Goal: Check status: Check status

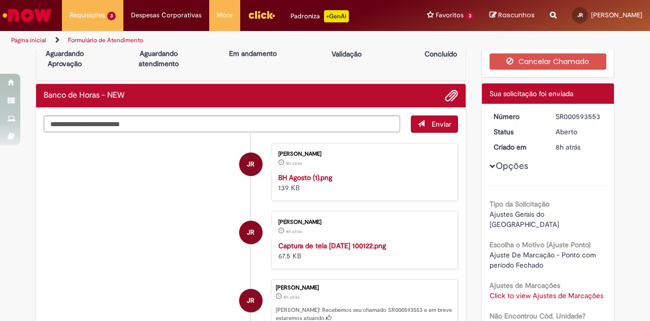
scroll to position [25, 0]
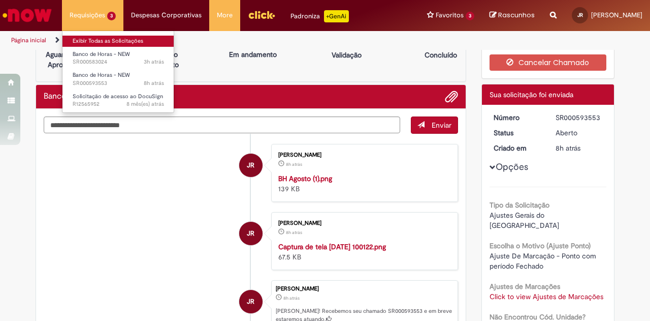
click at [107, 37] on link "Exibir Todas as Solicitações" at bounding box center [118, 41] width 112 height 11
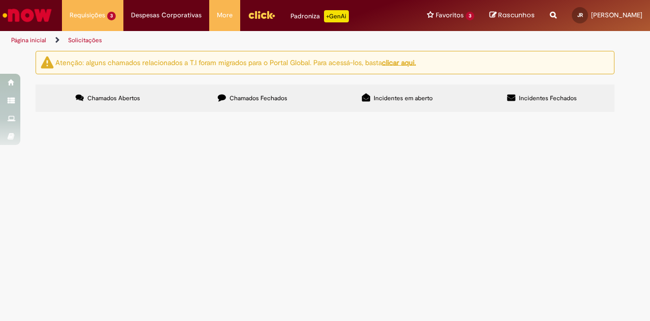
click at [0, 0] on button at bounding box center [0, 0] width 0 height 0
click at [0, 0] on span "Bom dia! Eu abri o chamado SR000583024 mas não tive retorno, por isso estou abr…" at bounding box center [0, 0] width 0 height 0
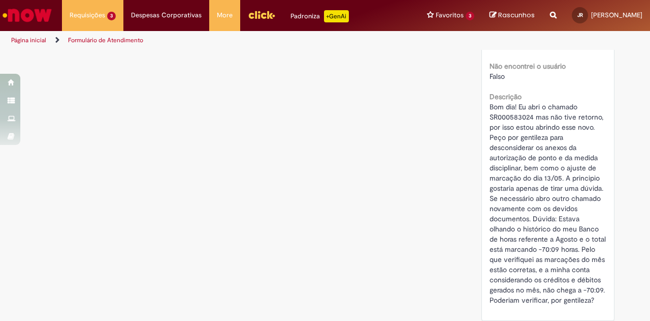
scroll to position [408, 0]
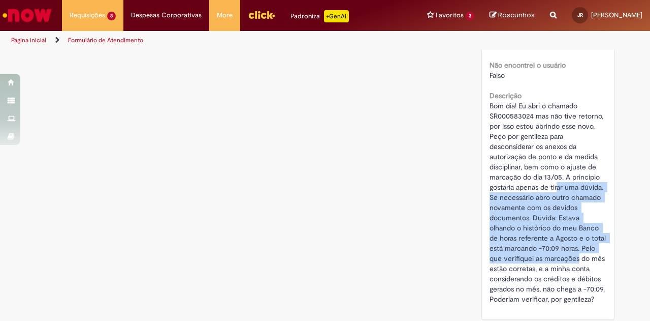
drag, startPoint x: 553, startPoint y: 180, endPoint x: 558, endPoint y: 252, distance: 71.8
click at [558, 252] on div "Bom dia! Eu abri o chamado SR000583024 mas não tive retorno, por isso estou abr…" at bounding box center [548, 202] width 117 height 203
drag, startPoint x: 558, startPoint y: 252, endPoint x: 562, endPoint y: 165, distance: 87.0
click at [562, 165] on div "Bom dia! Eu abri o chamado SR000583024 mas não tive retorno, por isso estou abr…" at bounding box center [548, 202] width 117 height 203
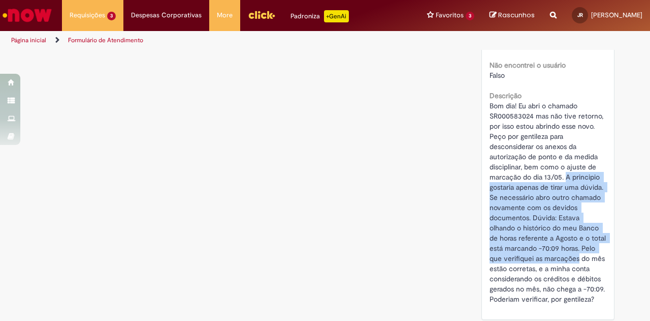
click at [562, 165] on span "Bom dia! Eu abri o chamado SR000583024 mas não tive retorno, por isso estou abr…" at bounding box center [549, 202] width 118 height 202
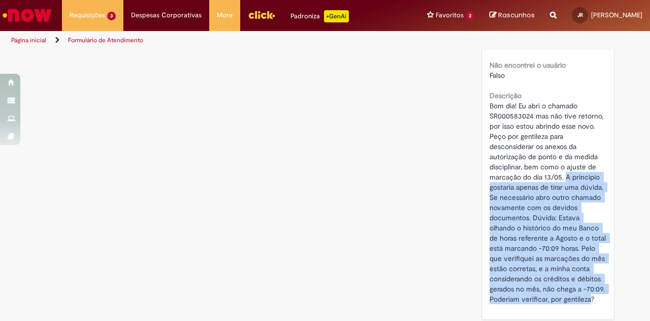
drag, startPoint x: 562, startPoint y: 165, endPoint x: 572, endPoint y: 288, distance: 122.8
click at [572, 288] on span "Bom dia! Eu abri o chamado SR000583024 mas não tive retorno, por isso estou abr…" at bounding box center [549, 202] width 118 height 202
drag, startPoint x: 572, startPoint y: 288, endPoint x: 574, endPoint y: 177, distance: 110.3
click at [574, 177] on span "Bom dia! Eu abri o chamado SR000583024 mas não tive retorno, por isso estou abr…" at bounding box center [549, 202] width 118 height 202
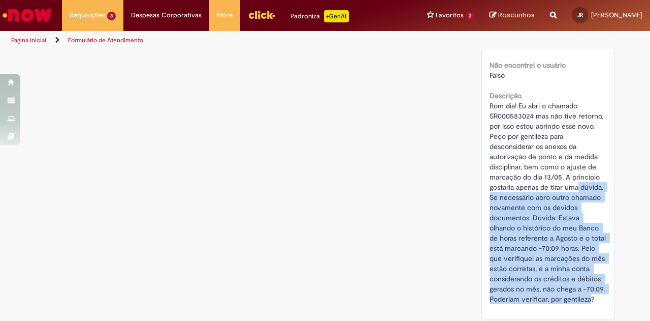
click at [574, 177] on span "Bom dia! Eu abri o chamado SR000583024 mas não tive retorno, por isso estou abr…" at bounding box center [549, 202] width 118 height 202
drag, startPoint x: 574, startPoint y: 177, endPoint x: 580, endPoint y: 284, distance: 106.9
click at [580, 284] on span "Bom dia! Eu abri o chamado SR000583024 mas não tive retorno, por isso estou abr…" at bounding box center [549, 202] width 118 height 202
drag, startPoint x: 580, startPoint y: 284, endPoint x: 559, endPoint y: 161, distance: 125.2
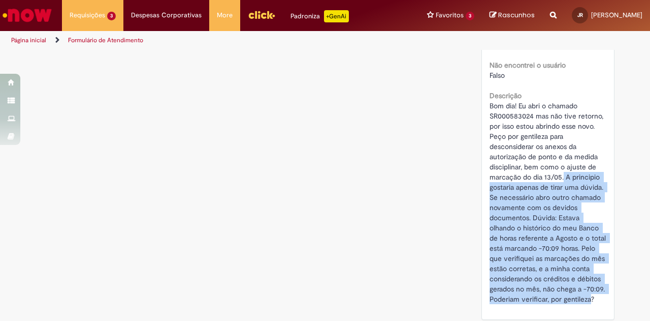
click at [559, 161] on div "Bom dia! Eu abri o chamado SR000583024 mas não tive retorno, por isso estou abr…" at bounding box center [548, 202] width 117 height 203
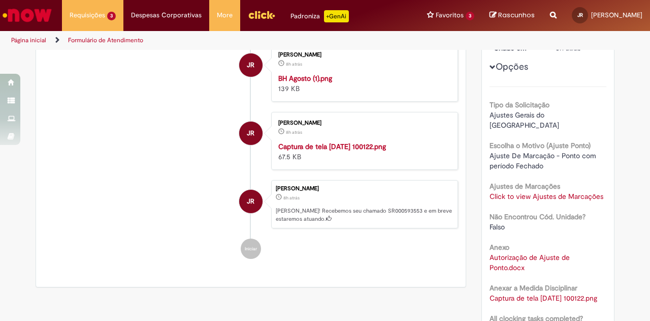
scroll to position [0, 0]
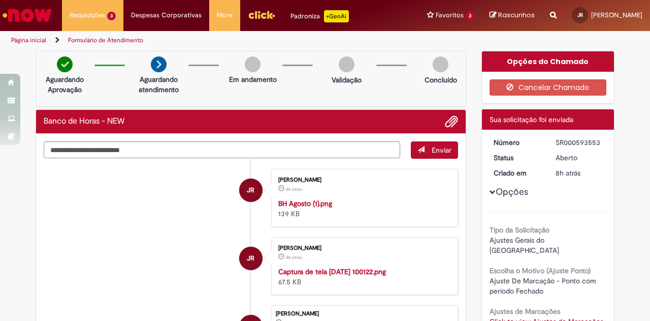
click at [29, 41] on link "Página inicial" at bounding box center [28, 40] width 35 height 8
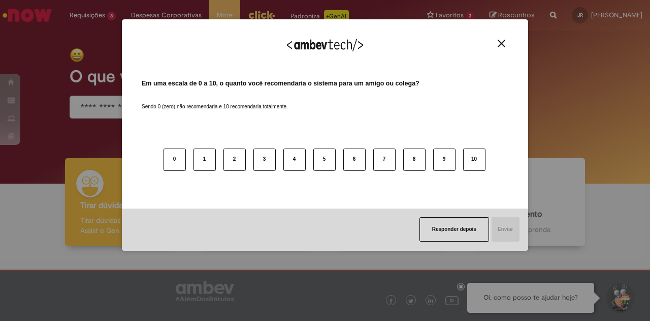
click at [502, 45] on img "Close" at bounding box center [502, 44] width 8 height 8
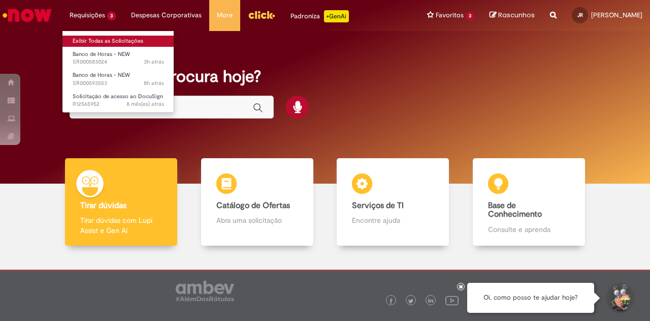
click at [114, 41] on link "Exibir Todas as Solicitações" at bounding box center [118, 41] width 112 height 11
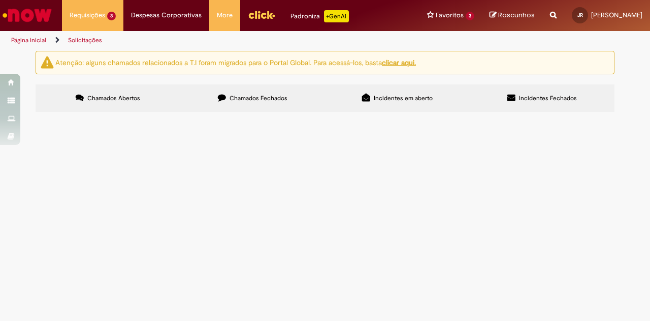
click at [268, 100] on span "Chamados Fechados" at bounding box center [259, 98] width 58 height 8
click at [0, 0] on span "Oi, boa tarde! [PERSON_NAME] escala mudou e, por conta disso, a maioria dos pon…" at bounding box center [0, 0] width 0 height 0
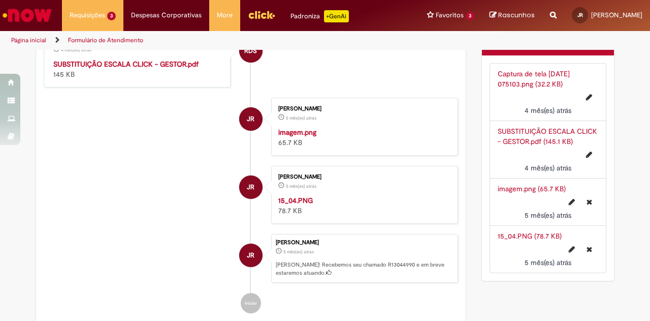
scroll to position [667, 0]
